Goal: Information Seeking & Learning: Find specific fact

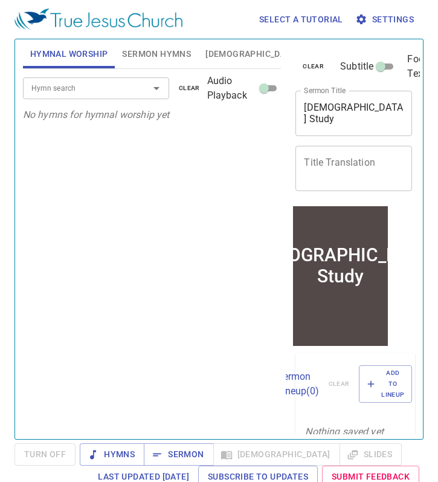
click at [152, 60] on span "Sermon Hymns" at bounding box center [156, 54] width 69 height 15
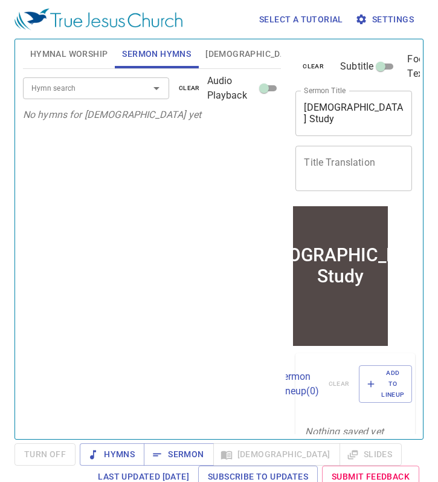
click at [230, 55] on button "[DEMOGRAPHIC_DATA]" at bounding box center [252, 53] width 108 height 29
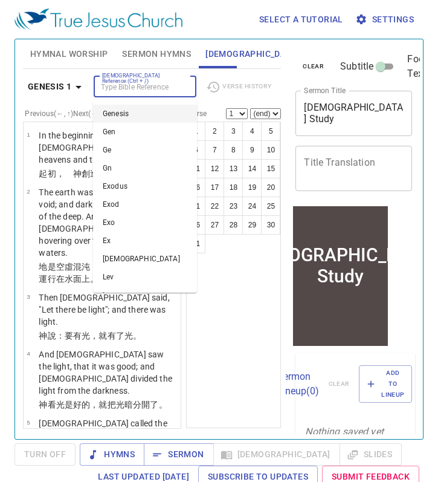
click at [100, 89] on input "[DEMOGRAPHIC_DATA] Reference (Ctrl + /)" at bounding box center [135, 87] width 76 height 14
click at [117, 114] on li "Mark 1" at bounding box center [145, 114] width 104 height 18
type input "mark"
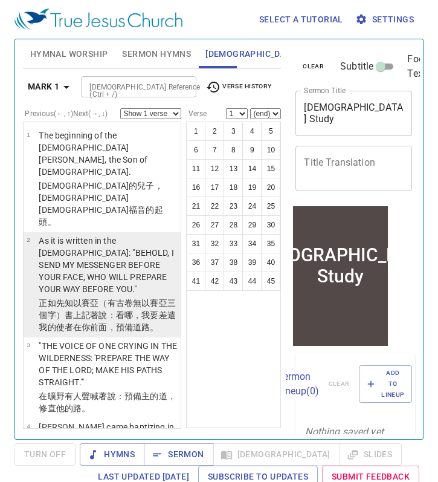
click at [101, 234] on p "As it is written in the [DEMOGRAPHIC_DATA]: "BEHOLD, I SEND MY MESSENGER BEFORE…" at bounding box center [108, 264] width 138 height 60
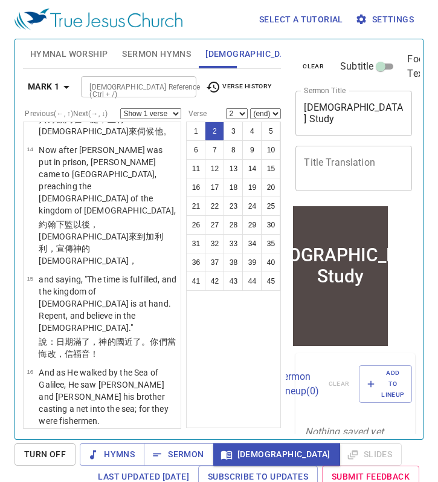
scroll to position [1253, 0]
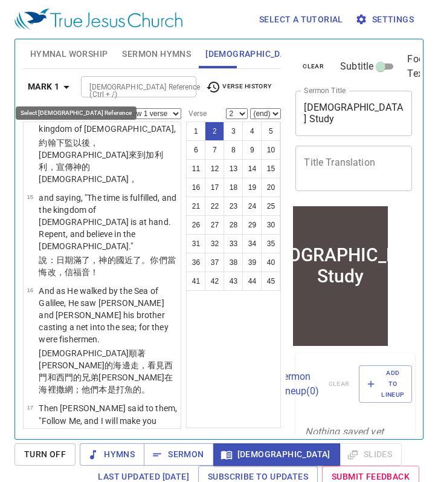
click at [56, 87] on b "Mark 1" at bounding box center [43, 86] width 31 height 15
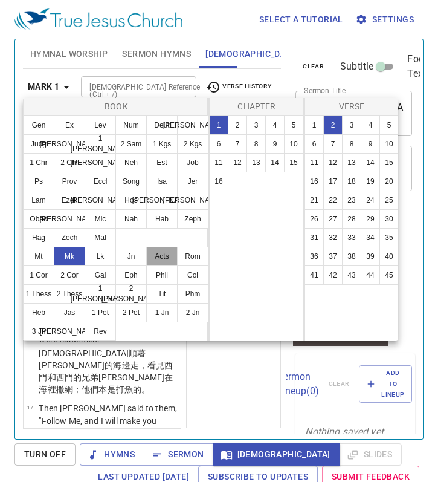
click at [166, 256] on button "Acts" at bounding box center [161, 256] width 31 height 19
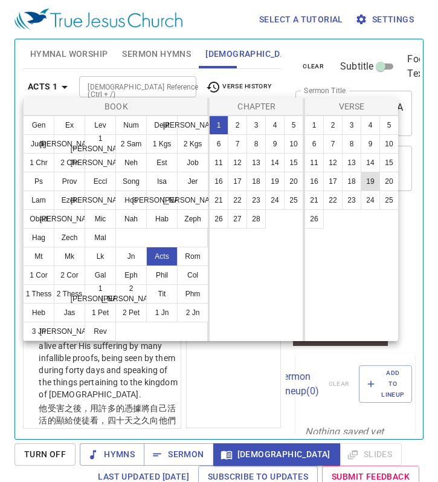
click at [368, 180] on button "19" at bounding box center [370, 181] width 19 height 19
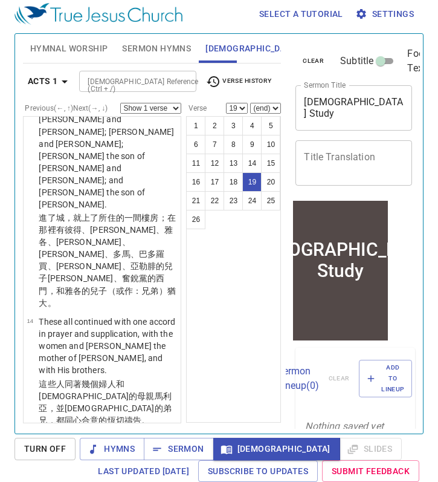
scroll to position [1403, 0]
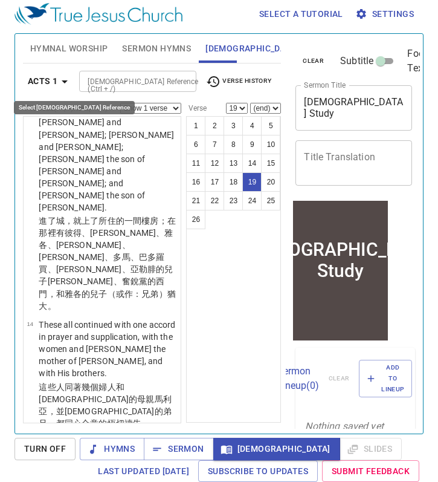
click at [50, 80] on b "Acts 1" at bounding box center [43, 81] width 30 height 15
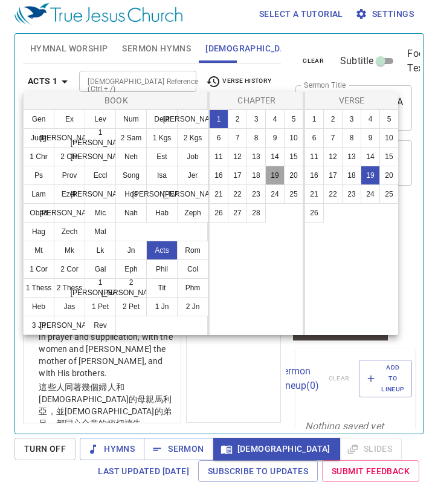
click at [273, 178] on button "19" at bounding box center [274, 175] width 19 height 19
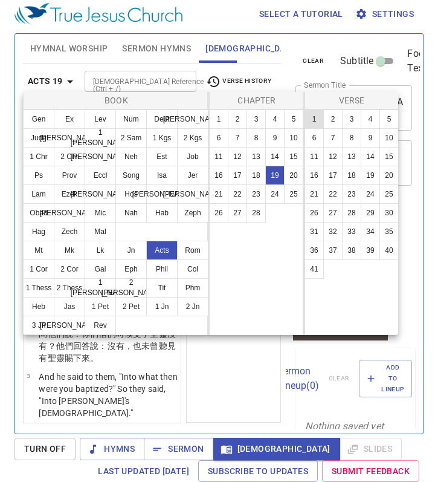
click at [319, 116] on button "1" at bounding box center [314, 118] width 19 height 19
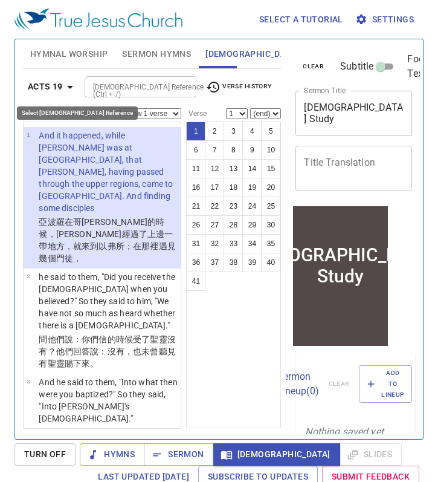
click at [60, 87] on b "Acts 19" at bounding box center [45, 86] width 35 height 15
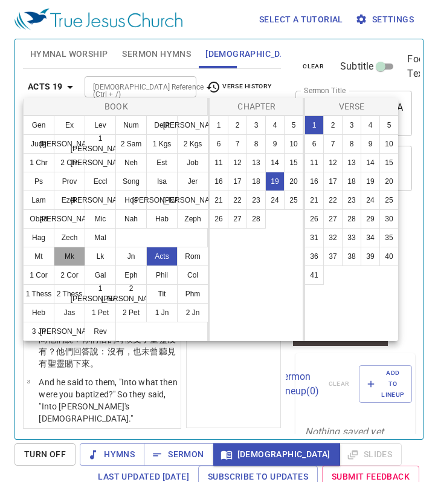
click at [77, 253] on button "Mk" at bounding box center [69, 256] width 31 height 19
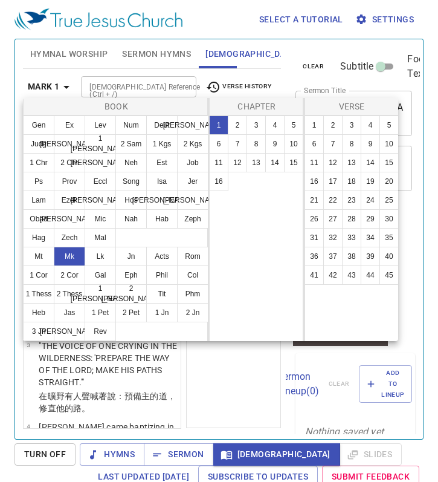
click at [130, 361] on div at bounding box center [219, 241] width 438 height 482
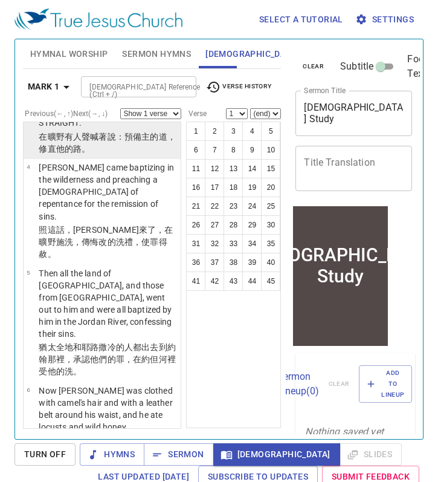
scroll to position [323, 0]
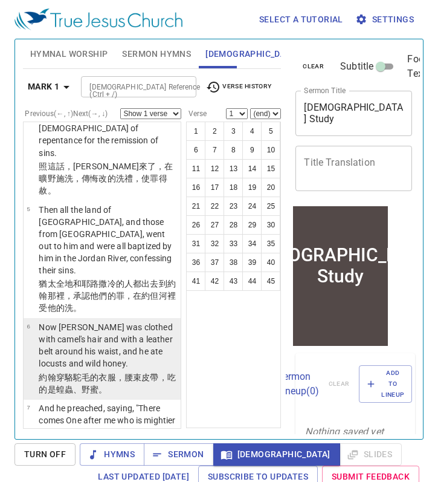
click at [108, 321] on p "Now John was clothed with camel's hair and with a leather belt around his waist…" at bounding box center [108, 345] width 138 height 48
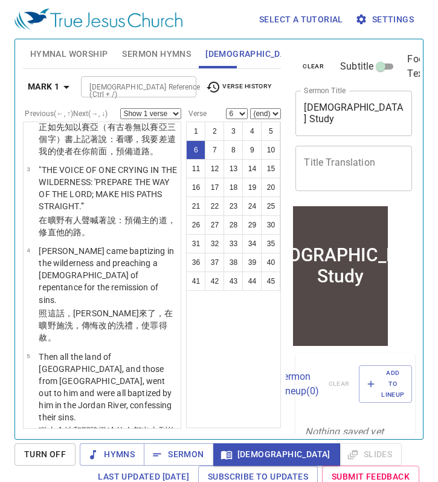
scroll to position [175, 0]
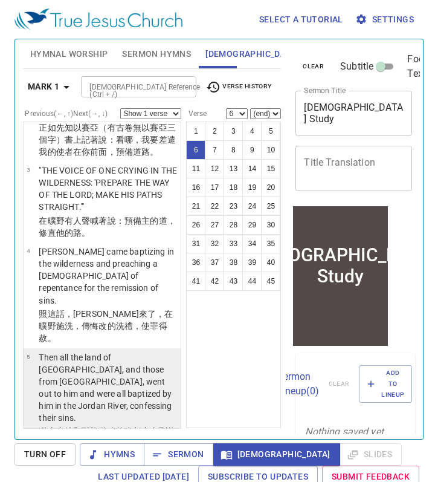
click at [71, 351] on p "Then all the land of Judea, and those from Jerusalem, went out to him and were …" at bounding box center [108, 387] width 138 height 73
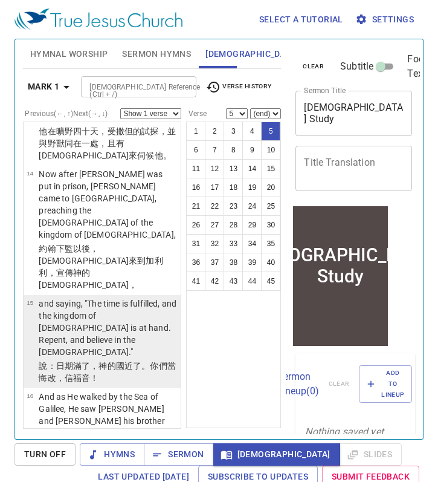
scroll to position [1139, 0]
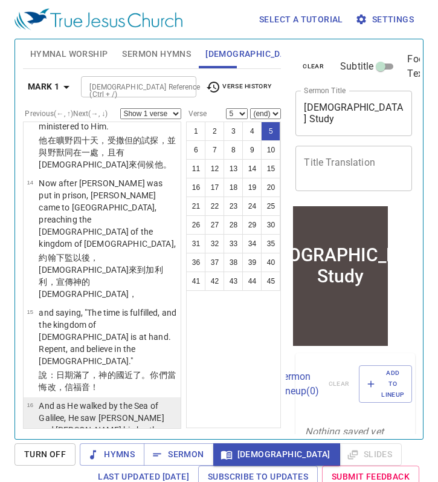
click at [131, 399] on p "And as He walked by the Sea of Galilee, He saw Simon and Andrew his brother cas…" at bounding box center [108, 429] width 138 height 60
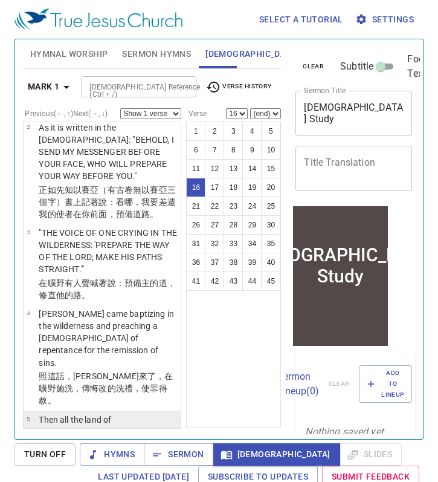
scroll to position [88, 0]
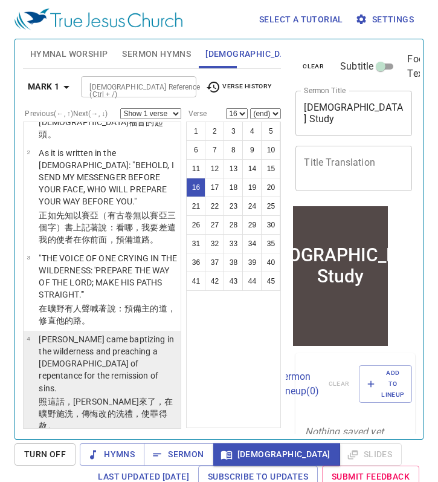
click at [95, 333] on p "John came baptizing in the wilderness and preaching a baptism of repentance for…" at bounding box center [108, 363] width 138 height 60
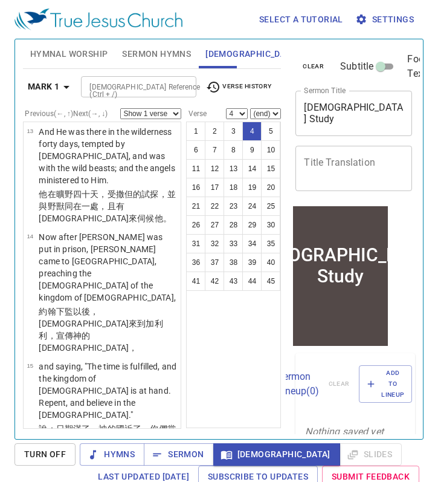
scroll to position [1118, 0]
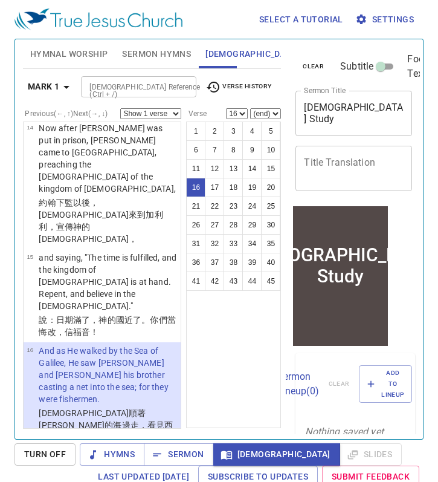
scroll to position [1185, 0]
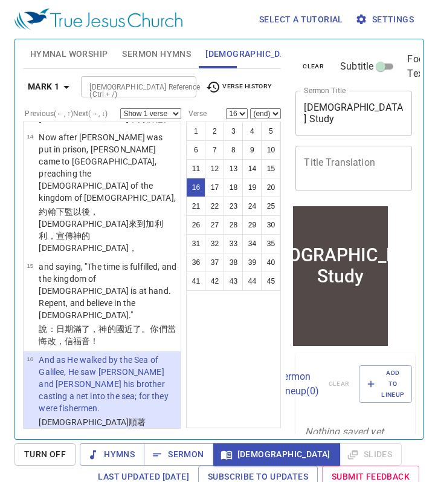
click at [104, 444] on p "Then Jesus said to them, "Follow Me, and I will make you become fishers of men."" at bounding box center [108, 489] width 138 height 36
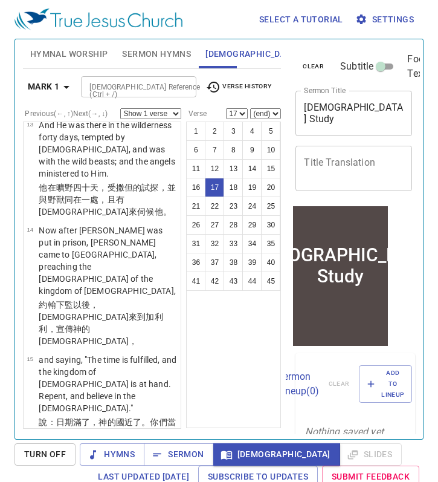
scroll to position [1077, 0]
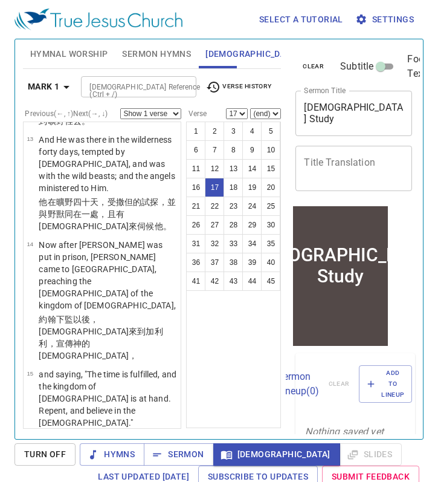
click at [76, 444] on p "And as He walked by the Sea of Galilee, He saw Simon and Andrew his brother cas…" at bounding box center [108, 491] width 138 height 60
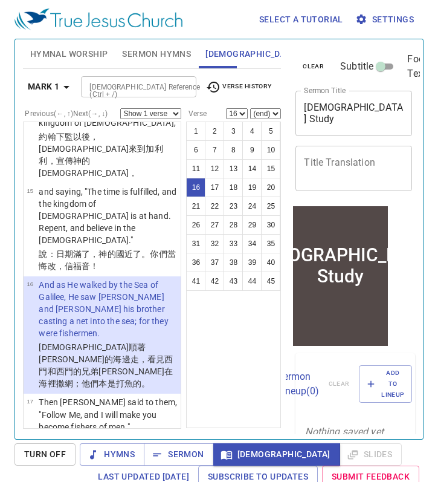
scroll to position [1346, 0]
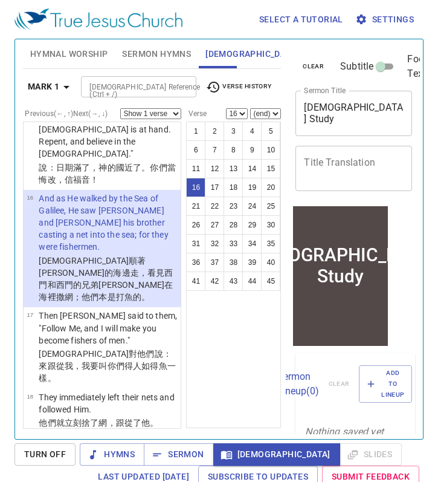
click at [100, 436] on p "When He had gone a little farther from there, He saw James the son of Zebedee, …" at bounding box center [108, 478] width 138 height 85
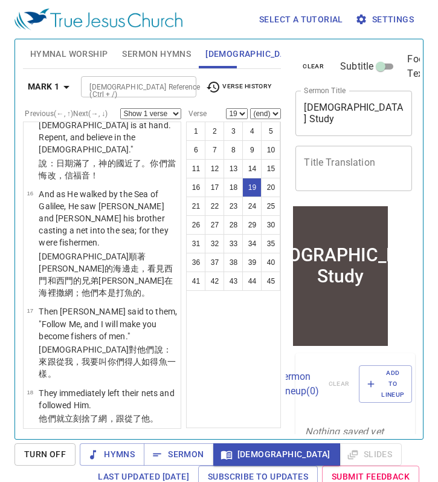
scroll to position [1324, 0]
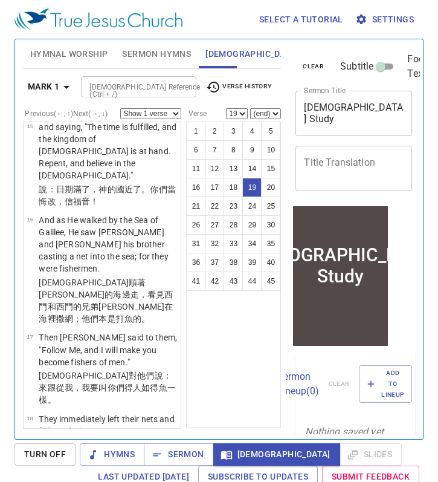
click at [172, 99] on div "Mark 1 Bible Reference (Ctrl + /) Bible Reference (Ctrl + /) Verse History" at bounding box center [152, 91] width 259 height 33
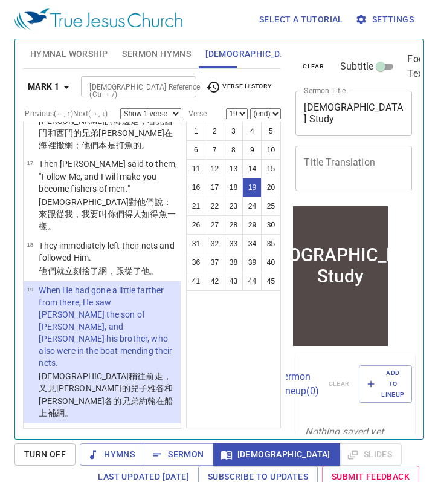
scroll to position [1498, 0]
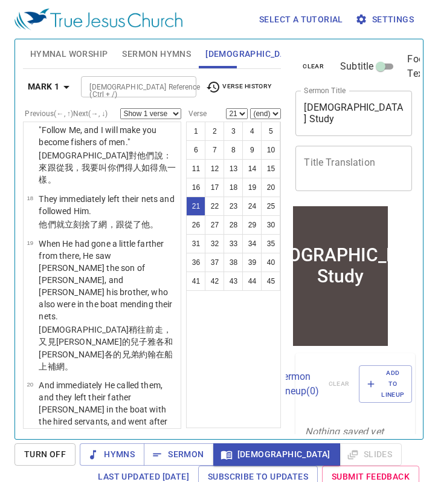
scroll to position [1545, 0]
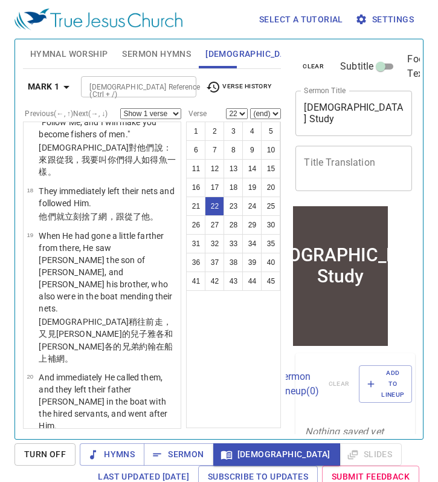
scroll to position [1472, 0]
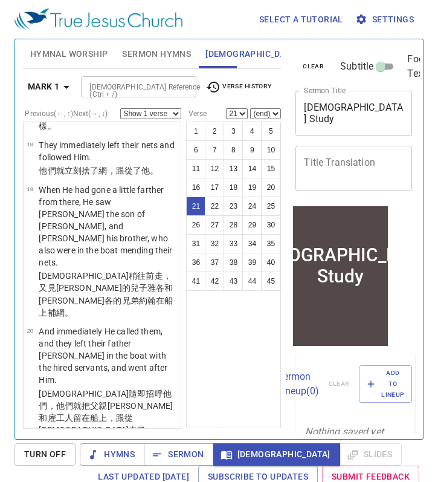
scroll to position [1609, 0]
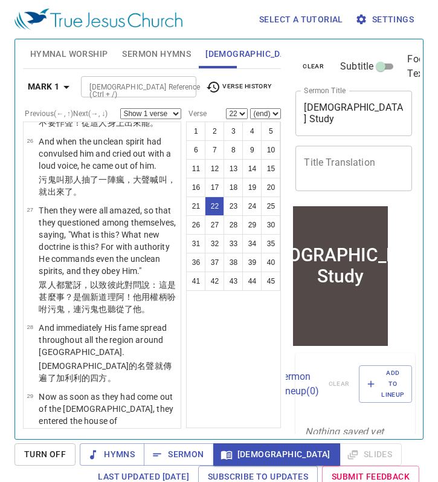
scroll to position [2369, 0]
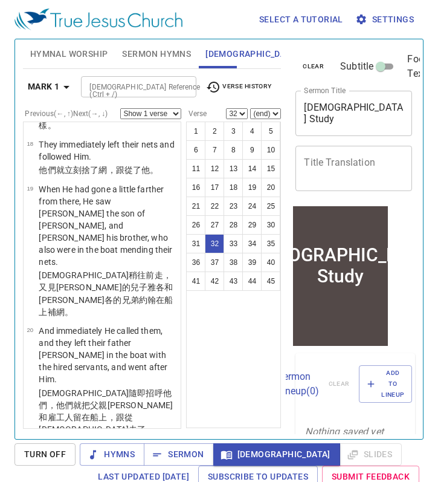
scroll to position [1524, 0]
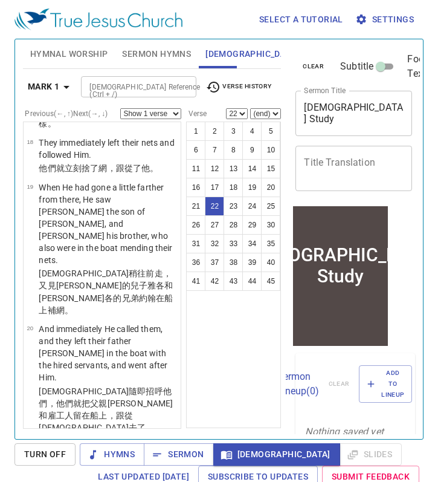
scroll to position [1600, 0]
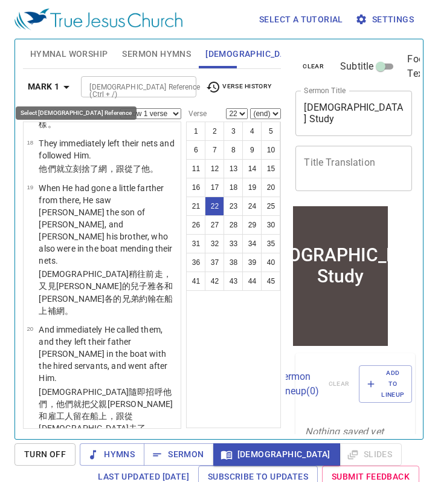
click at [57, 83] on b "Mark 1" at bounding box center [43, 86] width 31 height 15
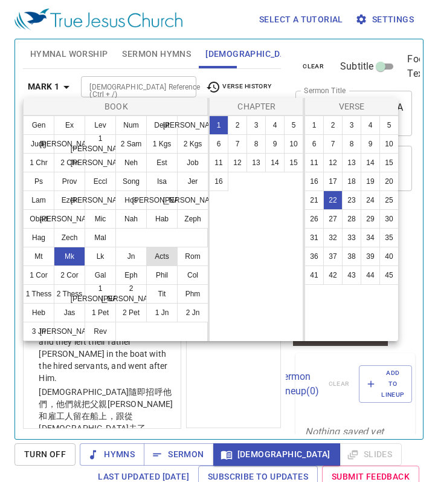
click at [161, 262] on button "Acts" at bounding box center [161, 256] width 31 height 19
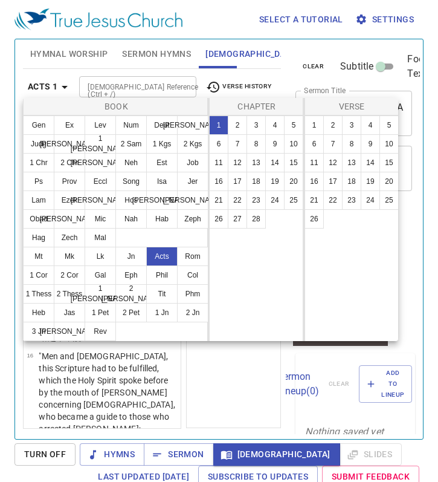
scroll to position [0, 0]
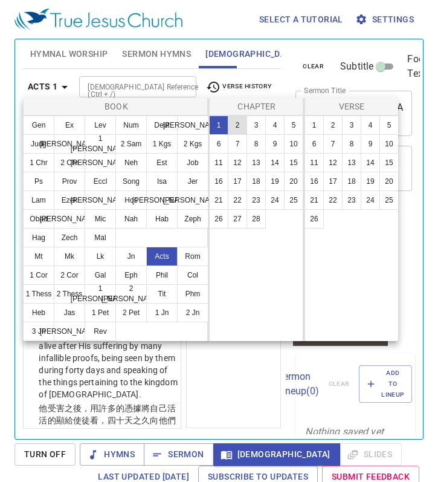
click at [235, 128] on button "2" at bounding box center [237, 124] width 19 height 19
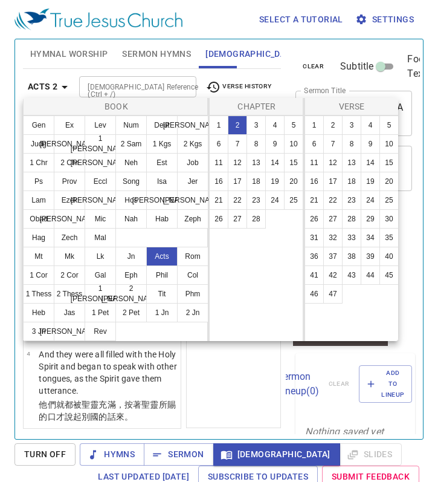
click at [226, 392] on div at bounding box center [219, 241] width 438 height 482
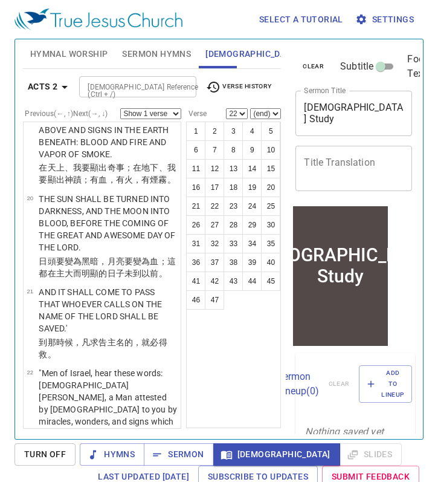
scroll to position [1720, 0]
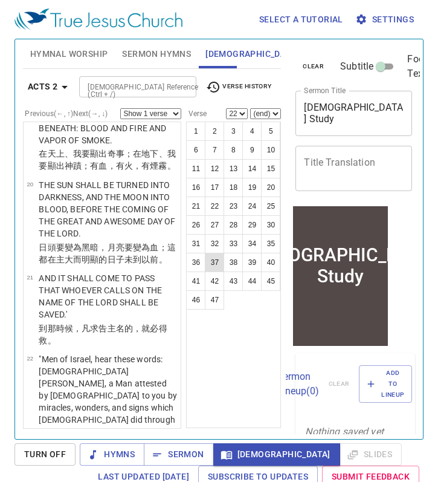
click at [211, 269] on button "37" at bounding box center [214, 262] width 19 height 19
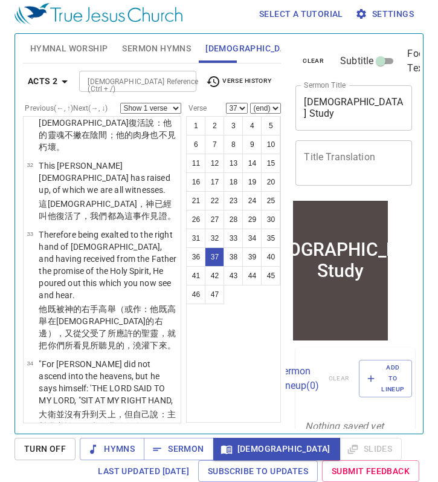
scroll to position [3034, 0]
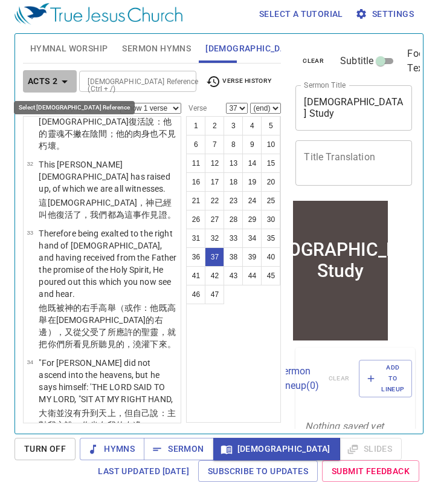
click at [56, 78] on b "Acts 2" at bounding box center [43, 81] width 30 height 15
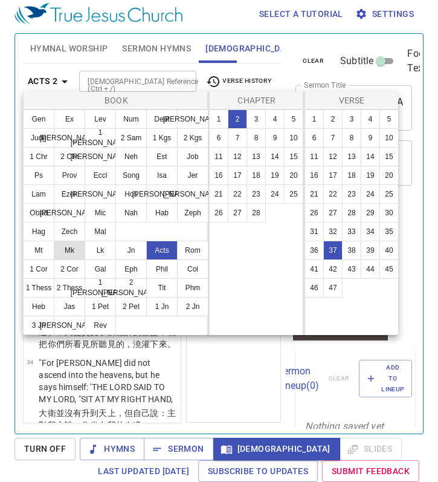
click at [73, 247] on button "Mk" at bounding box center [69, 250] width 31 height 19
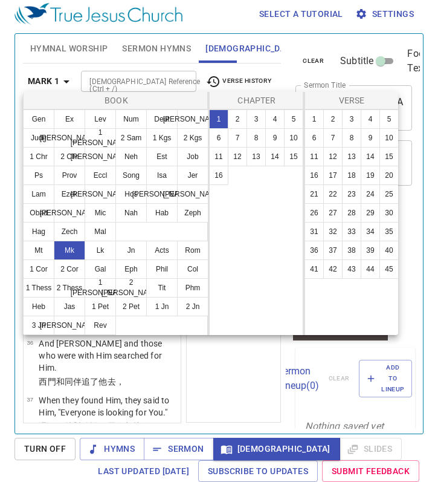
scroll to position [0, 0]
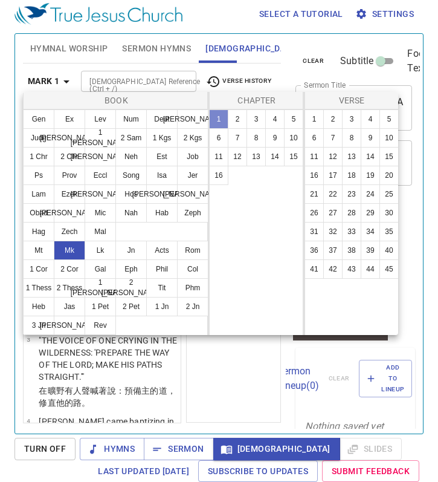
click at [219, 121] on button "1" at bounding box center [218, 118] width 19 height 19
click at [156, 391] on div at bounding box center [219, 241] width 438 height 482
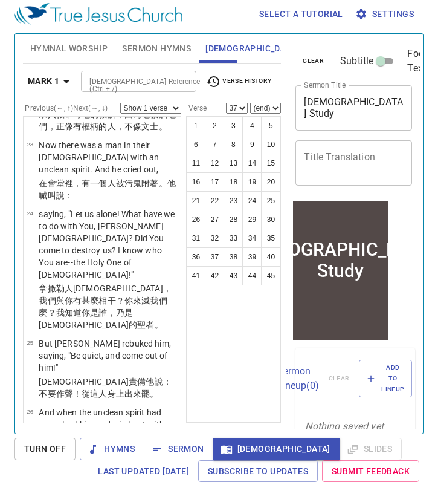
scroll to position [2126, 0]
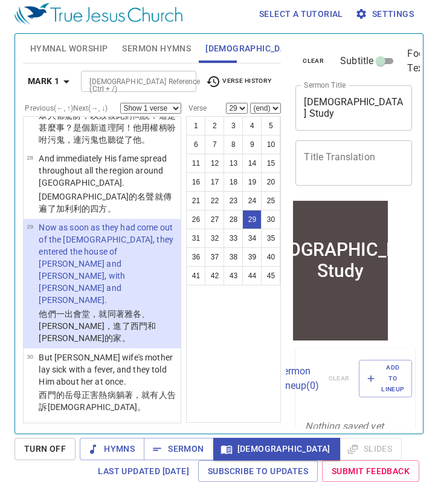
scroll to position [2607, 0]
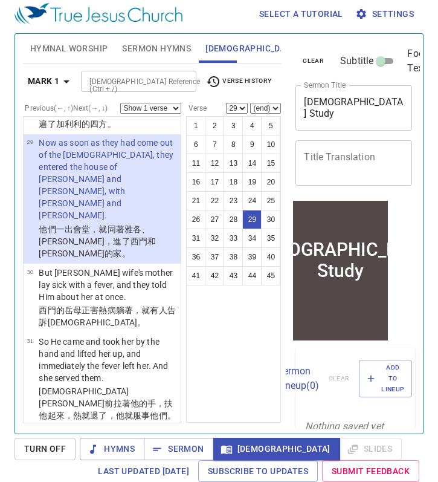
select select "35"
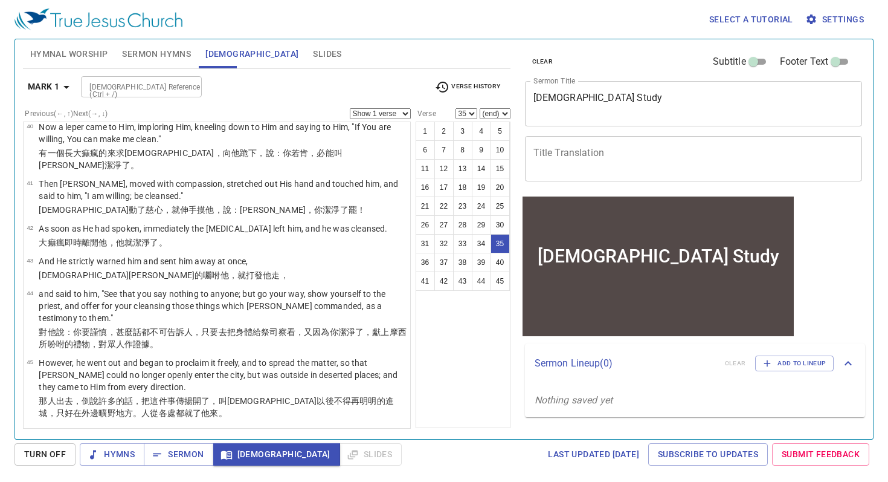
scroll to position [1043, 0]
